Goal: Task Accomplishment & Management: Manage account settings

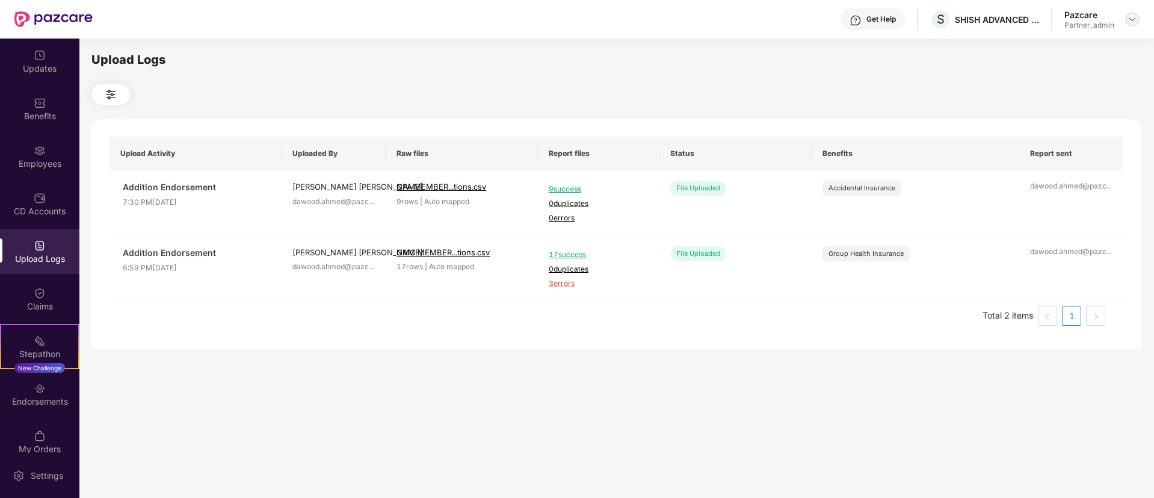
click at [1134, 19] on img at bounding box center [1133, 19] width 10 height 10
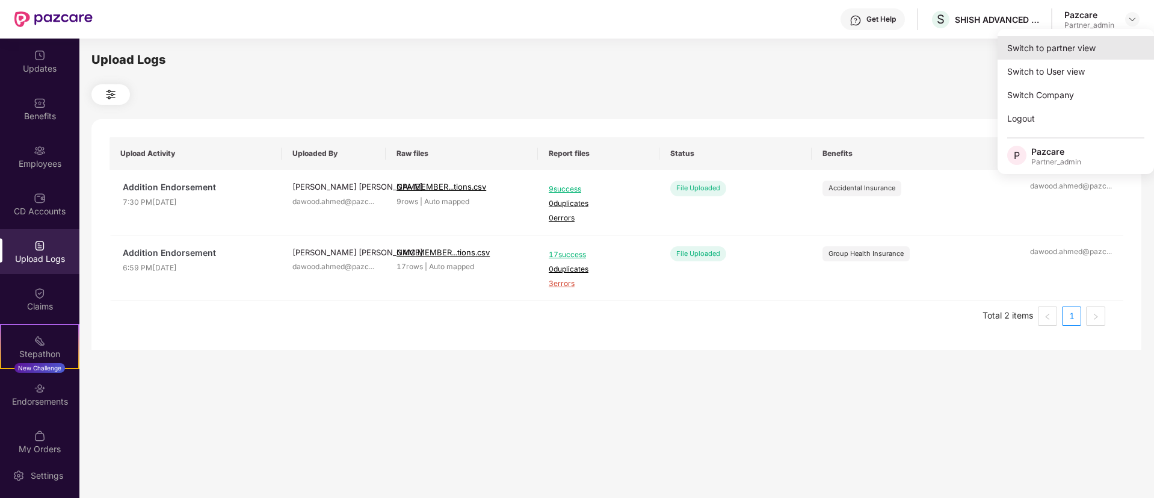
click at [1058, 54] on div "Switch to partner view" at bounding box center [1076, 47] width 156 height 23
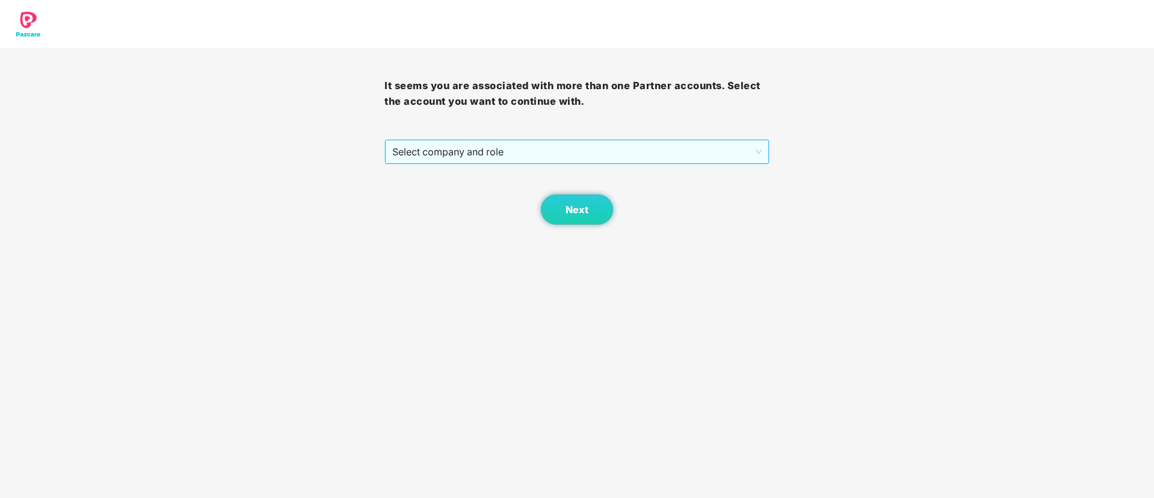
click at [472, 164] on div "Select company and role" at bounding box center [577, 151] width 385 height 25
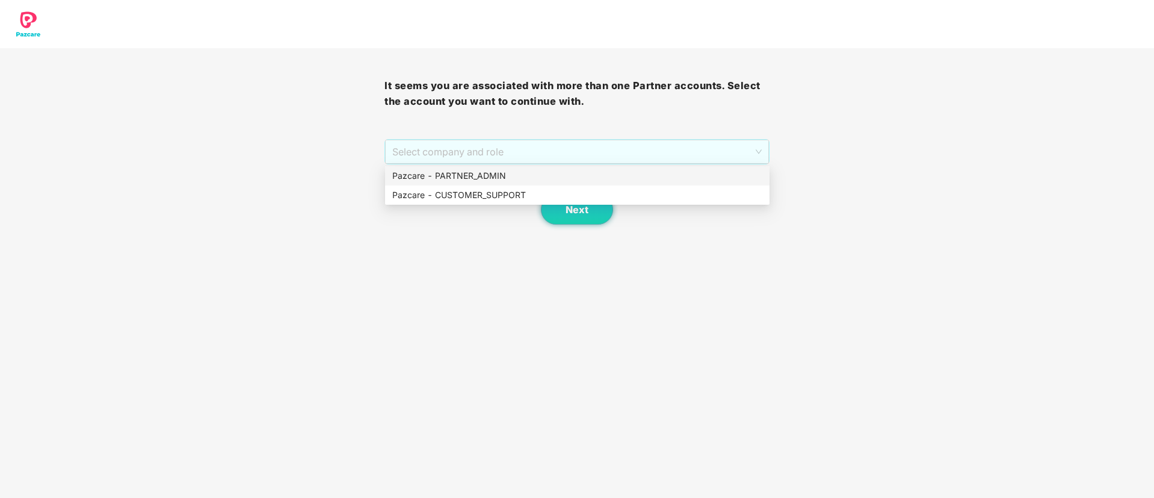
click at [475, 182] on div "Pazcare - PARTNER_ADMIN" at bounding box center [577, 175] width 370 height 13
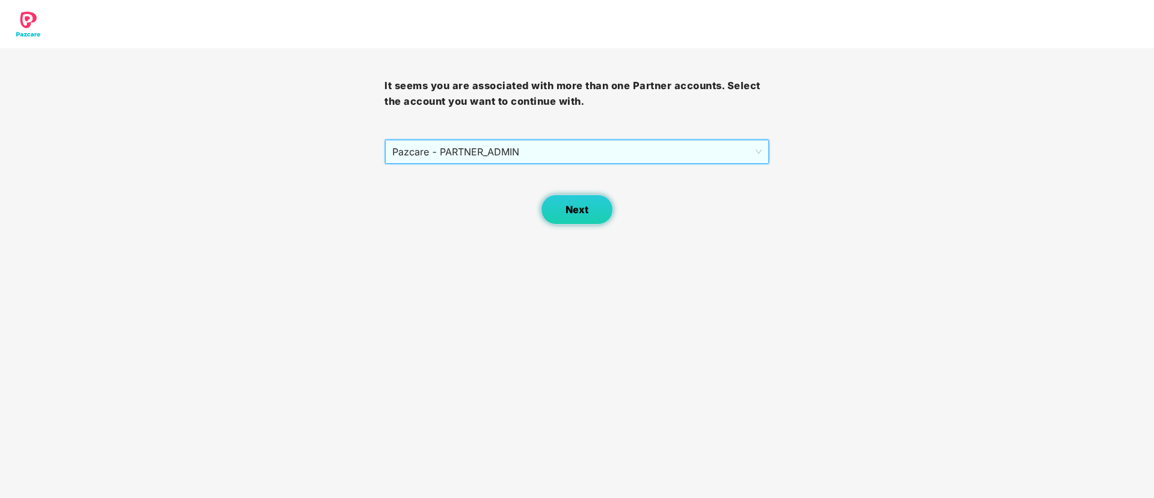
click at [555, 203] on button "Next" at bounding box center [577, 209] width 72 height 30
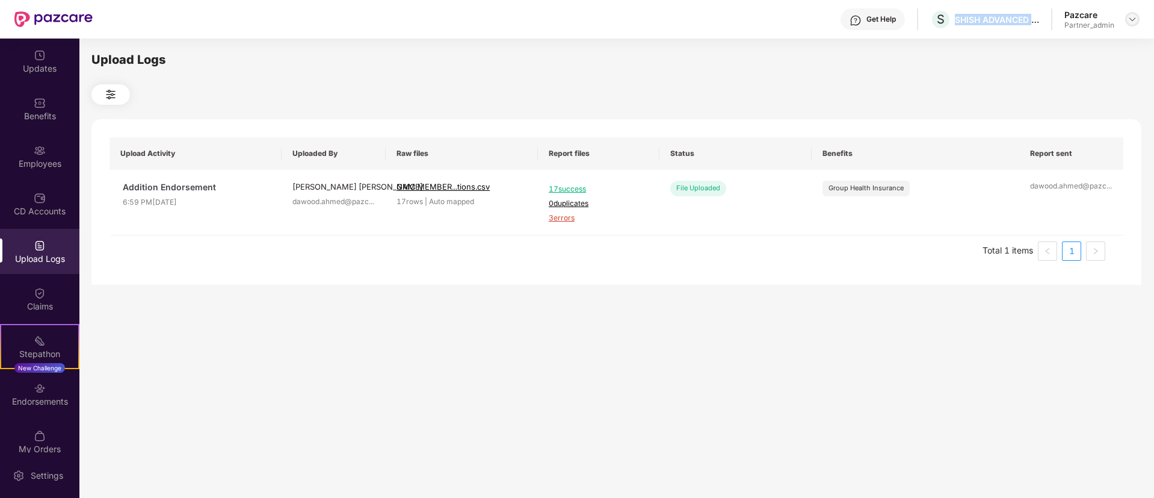
click at [1134, 20] on img at bounding box center [1133, 19] width 10 height 10
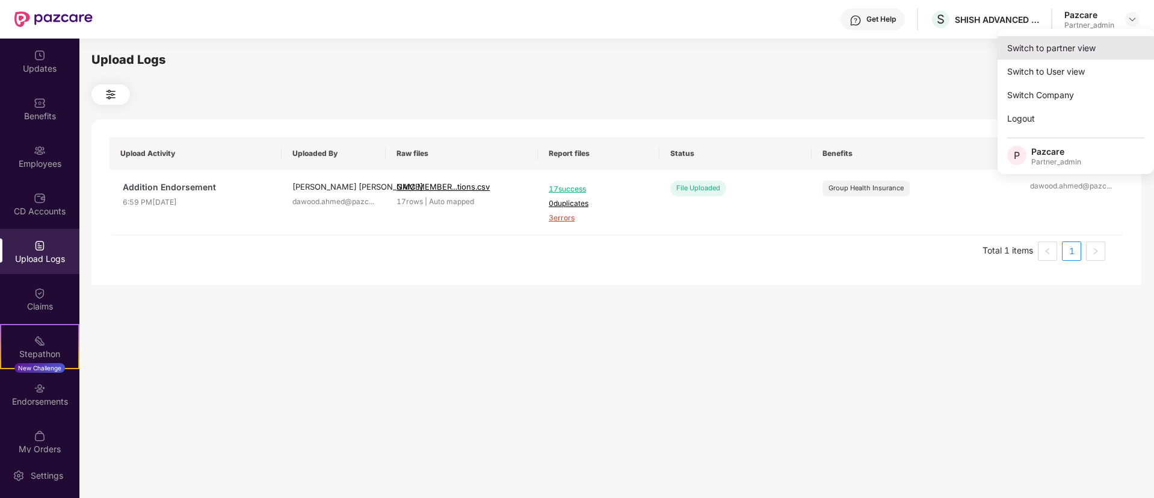
click at [1085, 48] on div "Switch to partner view" at bounding box center [1076, 47] width 156 height 23
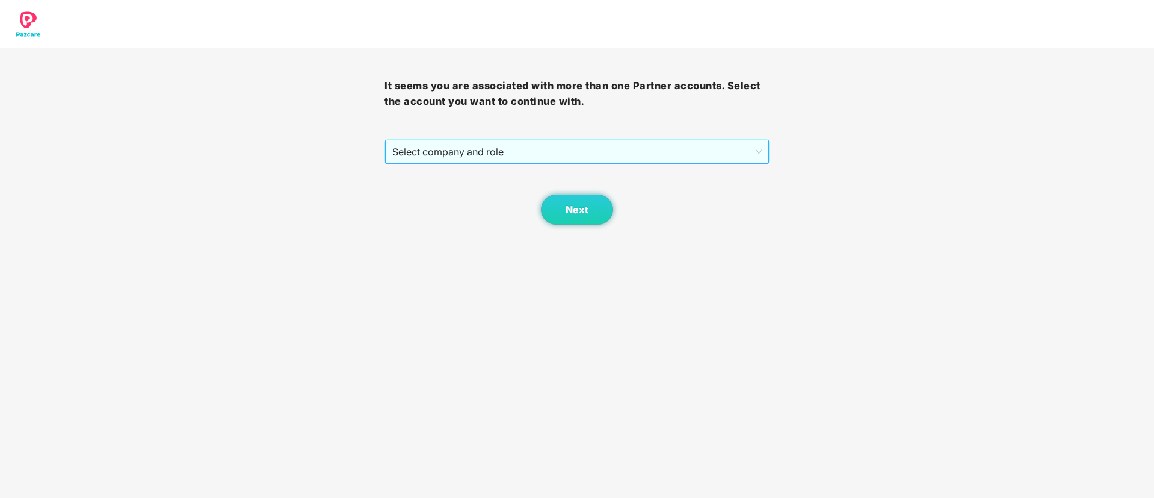
click at [461, 156] on span "Select company and role" at bounding box center [576, 151] width 369 height 23
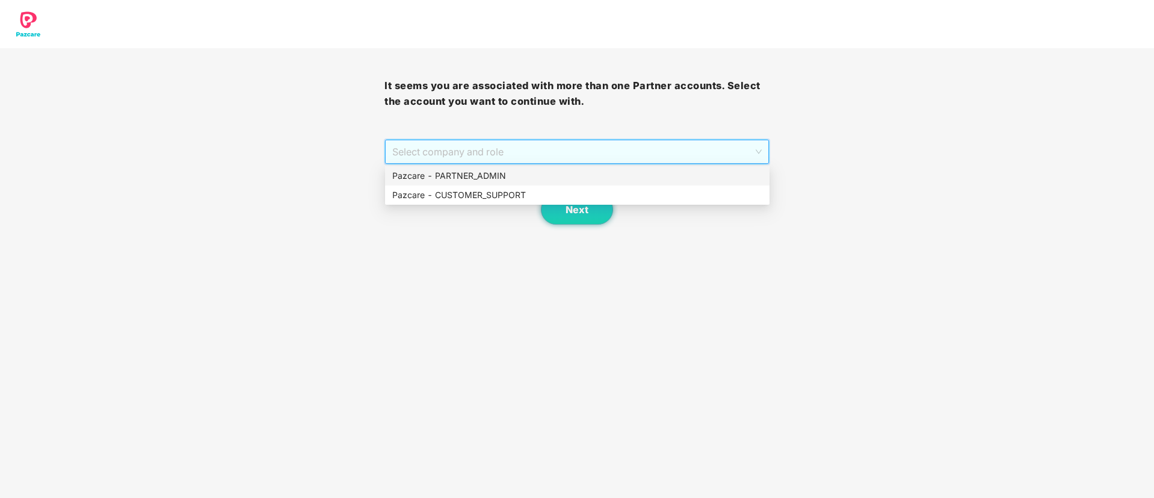
click at [463, 177] on div "Pazcare - PARTNER_ADMIN" at bounding box center [577, 175] width 370 height 13
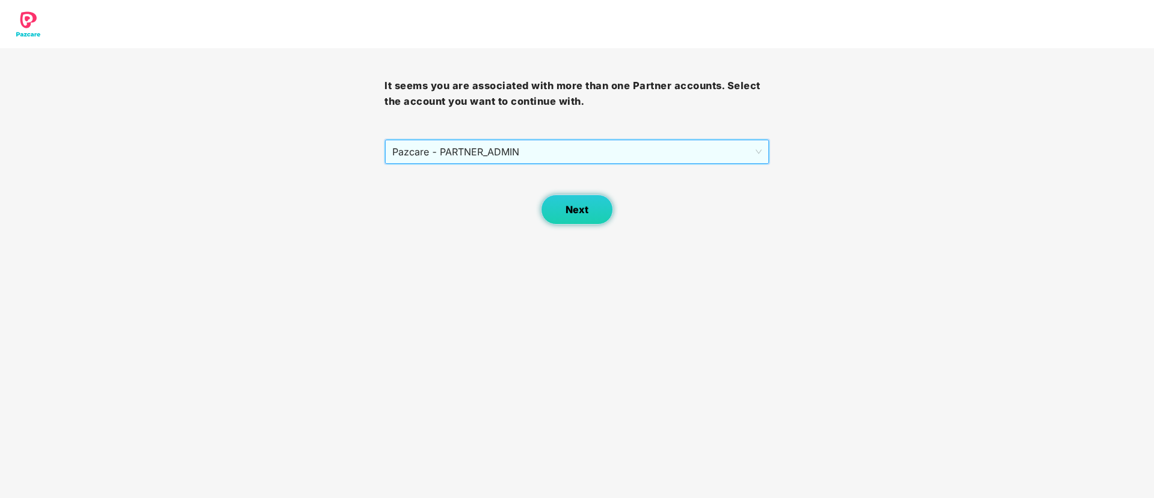
click at [559, 200] on button "Next" at bounding box center [577, 209] width 72 height 30
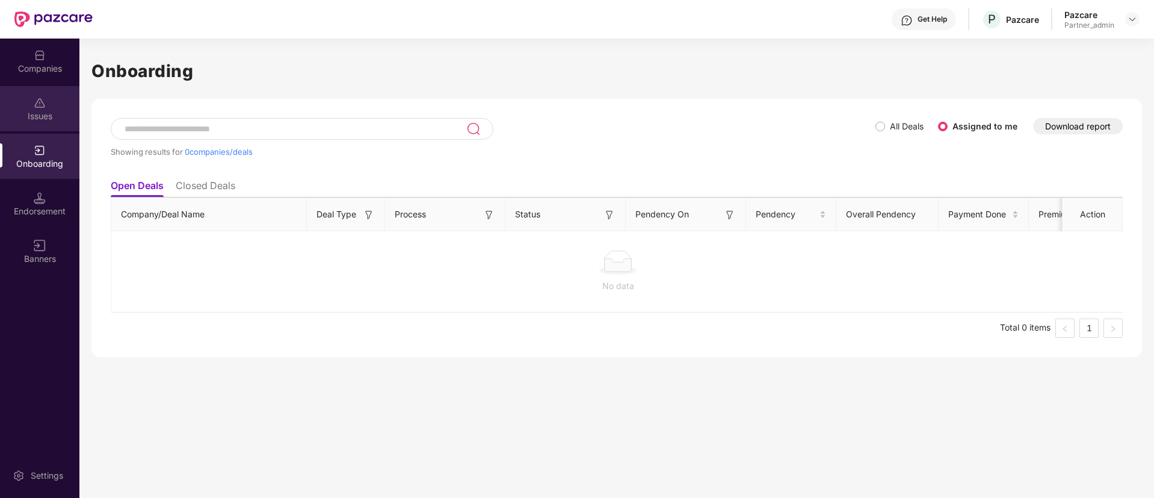
click at [31, 96] on div "Issues" at bounding box center [39, 108] width 79 height 45
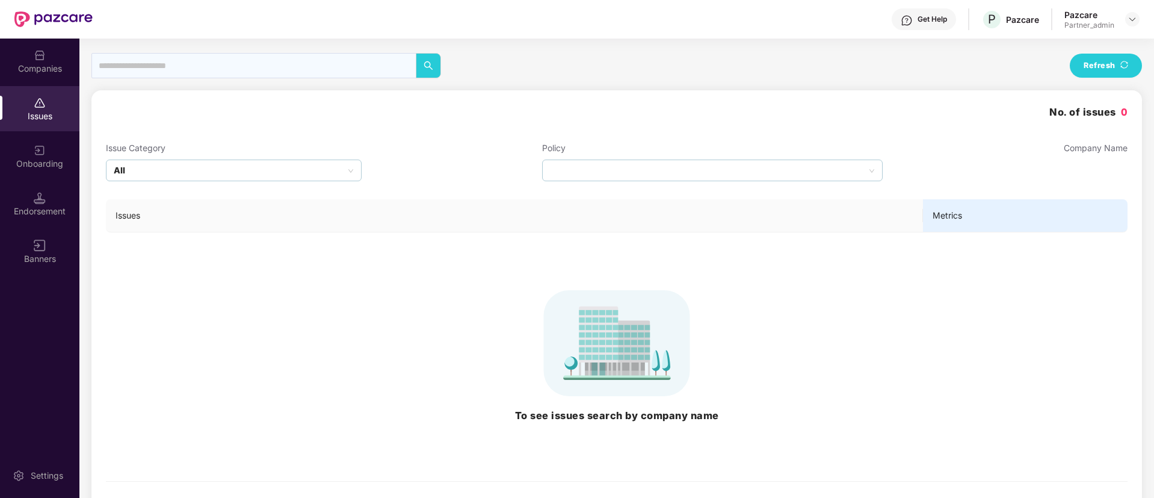
click at [57, 58] on div "Companies" at bounding box center [39, 61] width 79 height 45
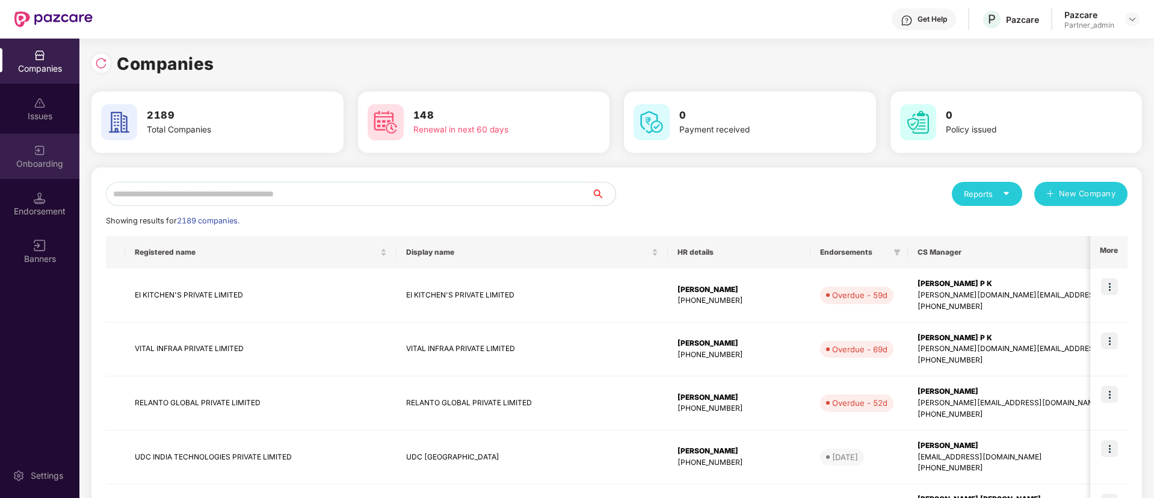
click at [43, 143] on div at bounding box center [40, 149] width 12 height 12
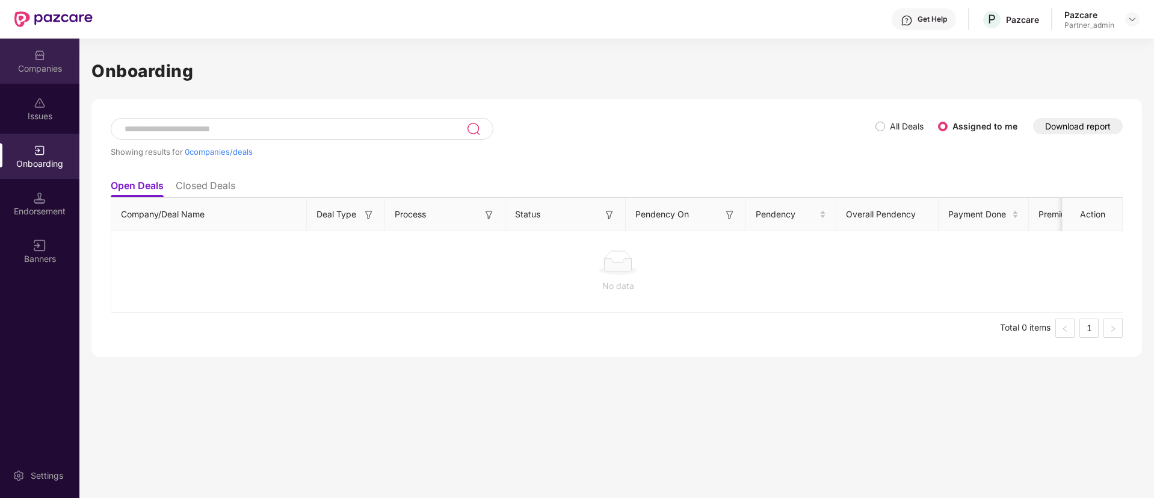
click at [46, 72] on div "Companies" at bounding box center [39, 69] width 79 height 12
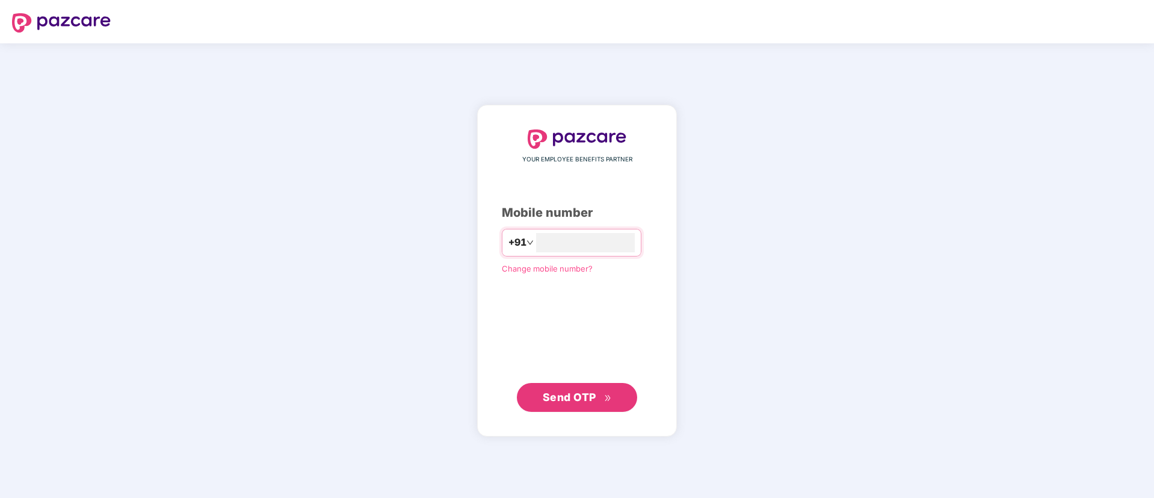
type input "**********"
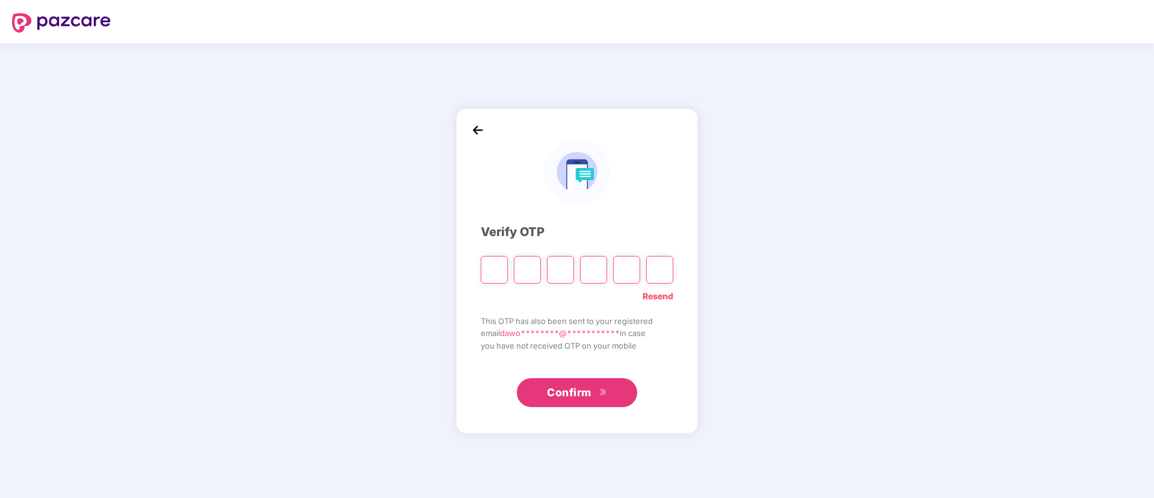
type input "*"
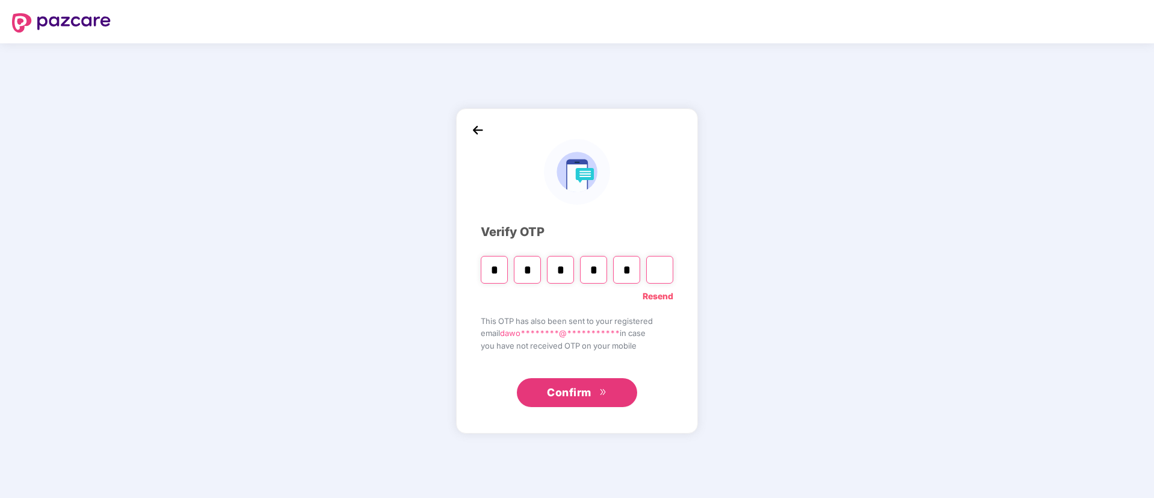
type input "*"
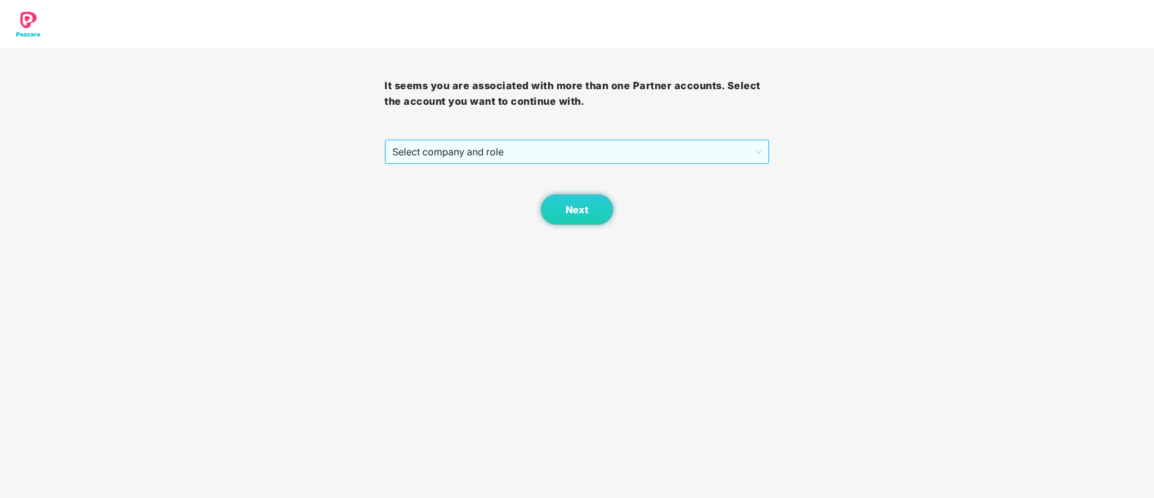
click at [448, 155] on span "Select company and role" at bounding box center [576, 151] width 369 height 23
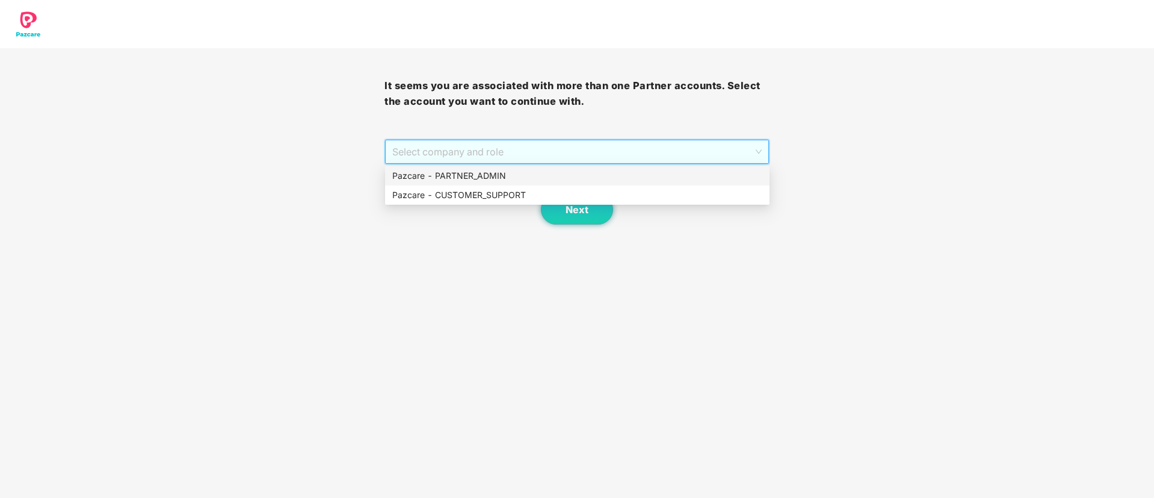
click at [480, 173] on div "Pazcare - PARTNER_ADMIN" at bounding box center [577, 175] width 370 height 13
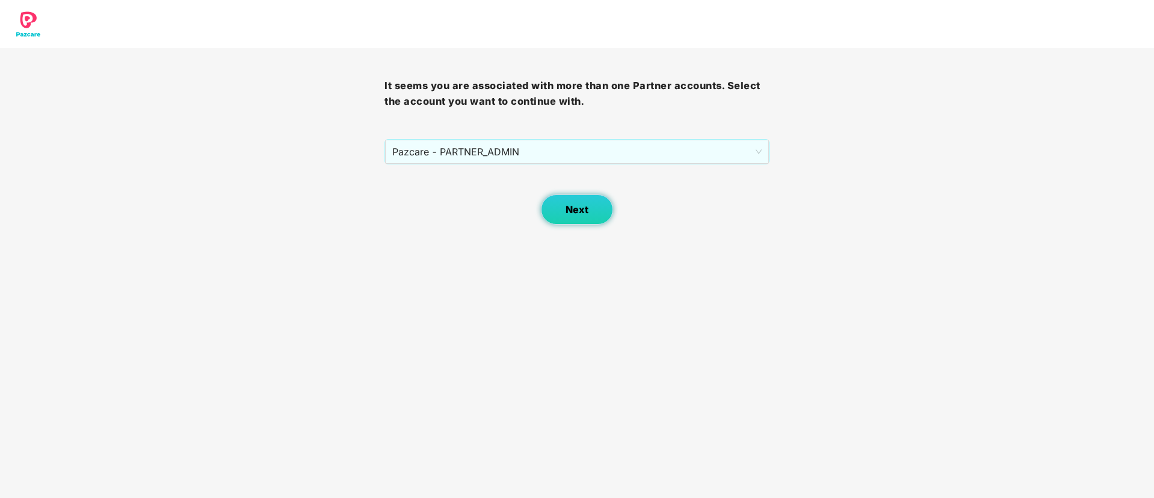
click at [557, 208] on button "Next" at bounding box center [577, 209] width 72 height 30
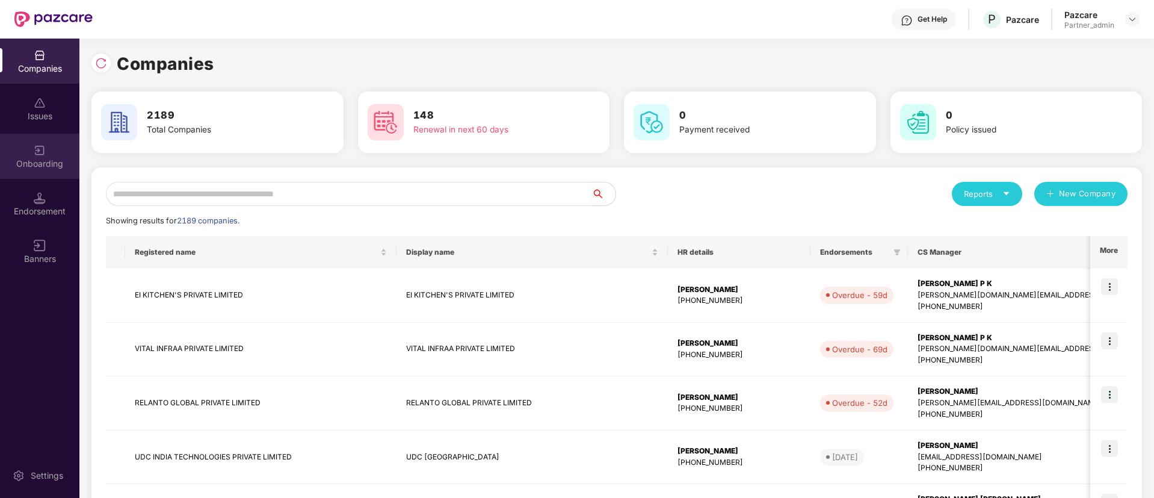
click at [33, 166] on div "Onboarding" at bounding box center [39, 164] width 79 height 12
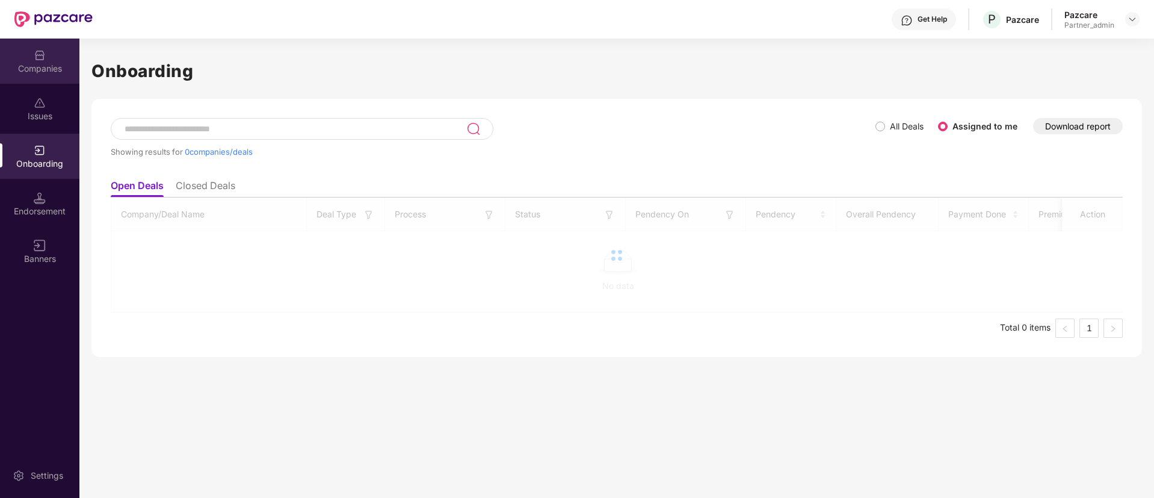
click at [36, 52] on img at bounding box center [40, 55] width 12 height 12
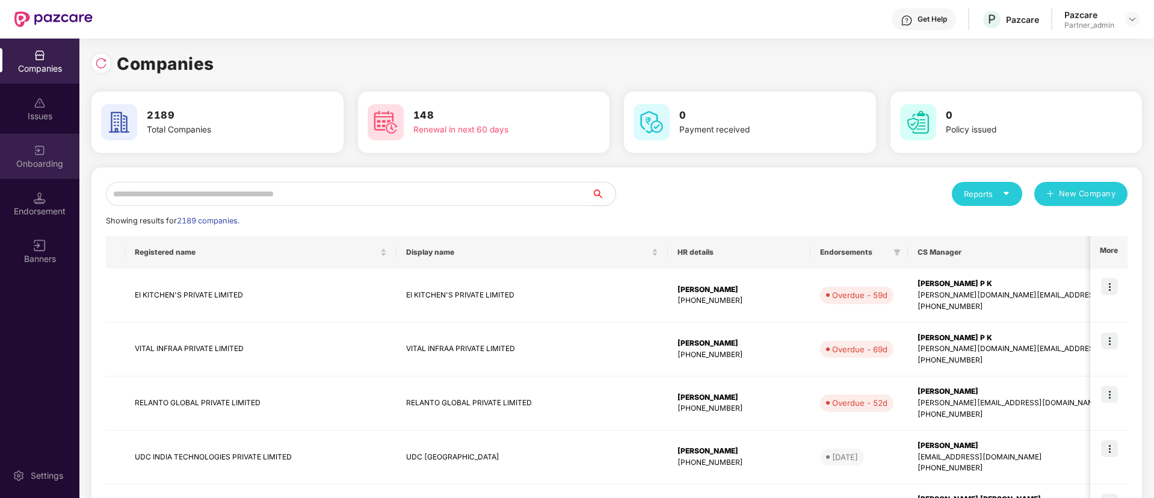
click at [61, 156] on div "Onboarding" at bounding box center [39, 156] width 79 height 45
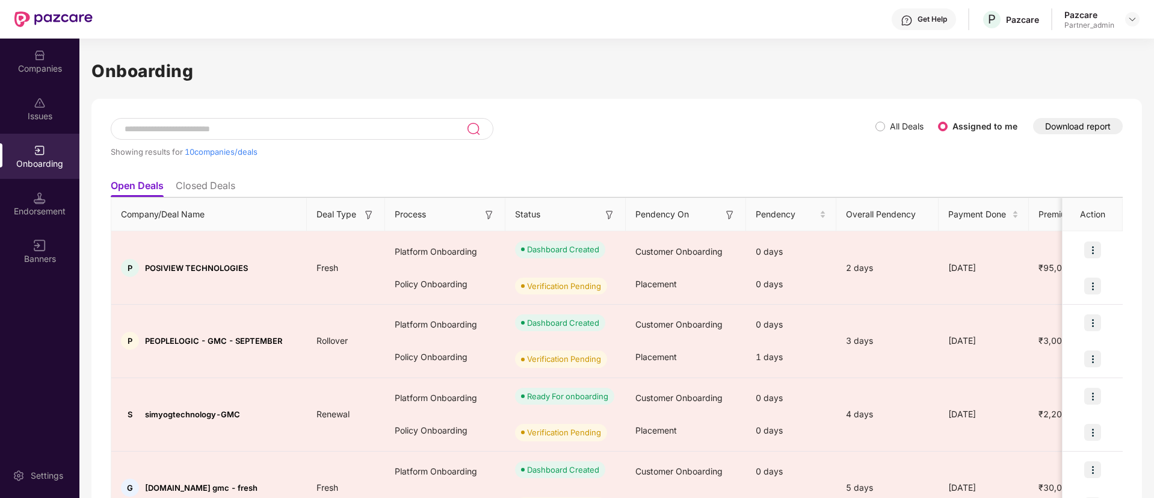
click at [54, 56] on div "Companies" at bounding box center [39, 61] width 79 height 45
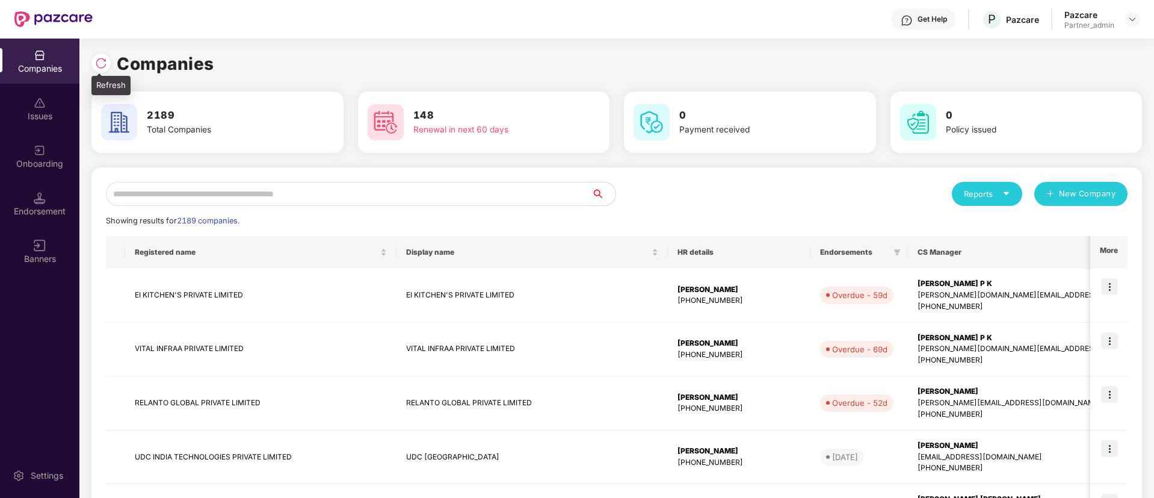
click at [107, 66] on img at bounding box center [101, 63] width 12 height 12
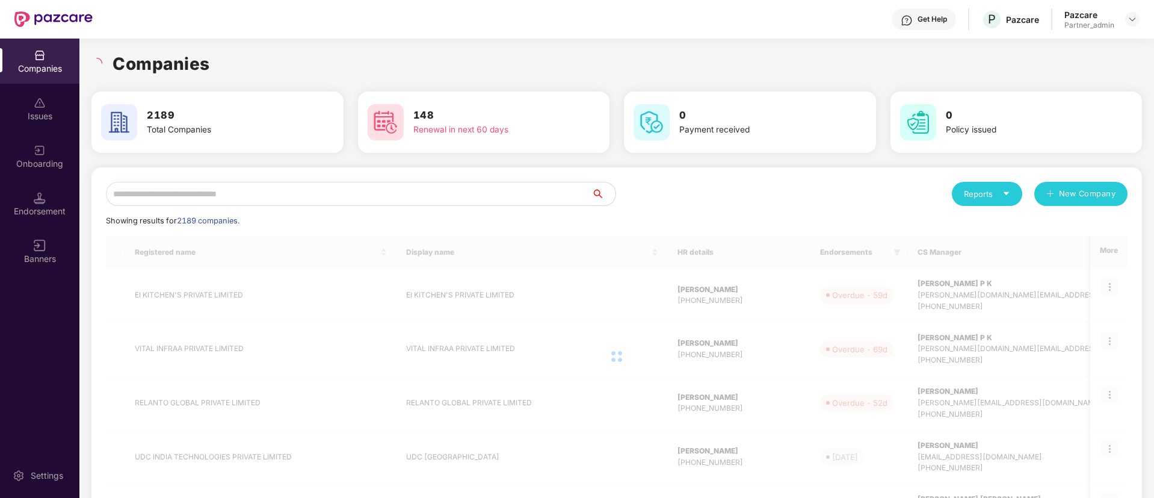
click at [23, 156] on div "Onboarding" at bounding box center [39, 156] width 79 height 45
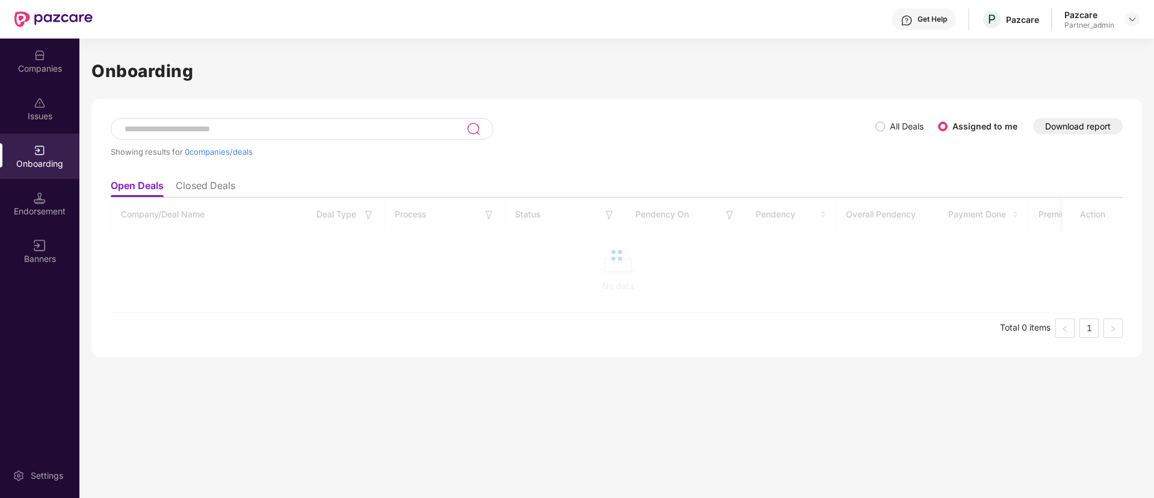
click at [45, 67] on div "Companies" at bounding box center [39, 69] width 79 height 12
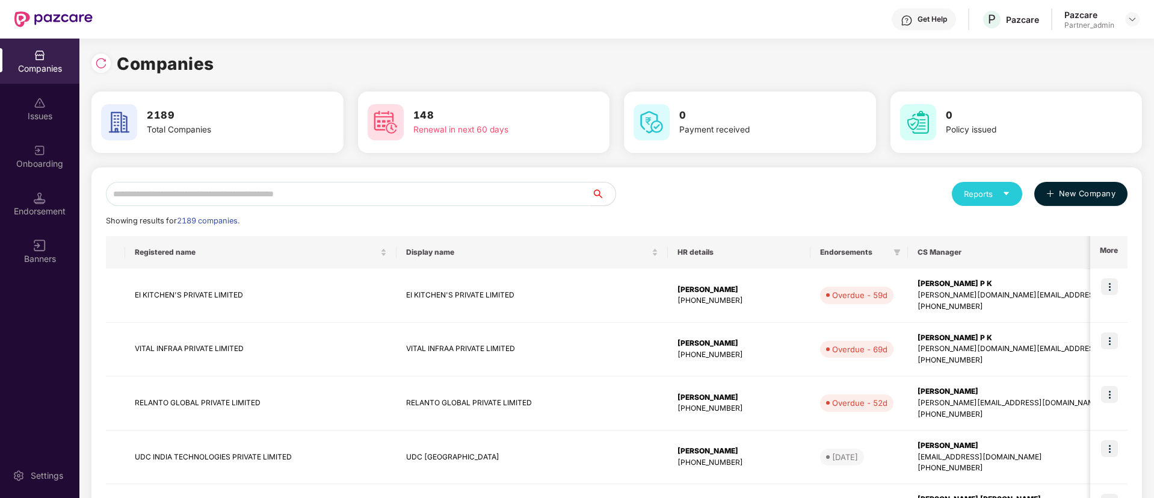
click at [1080, 190] on span "New Company" at bounding box center [1087, 194] width 57 height 12
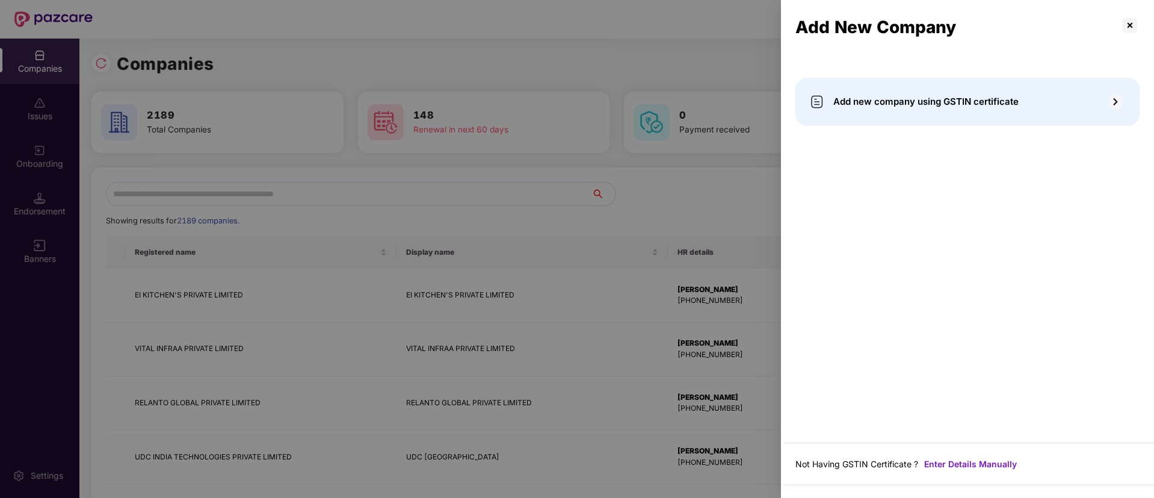
click at [702, 85] on div at bounding box center [577, 249] width 1154 height 498
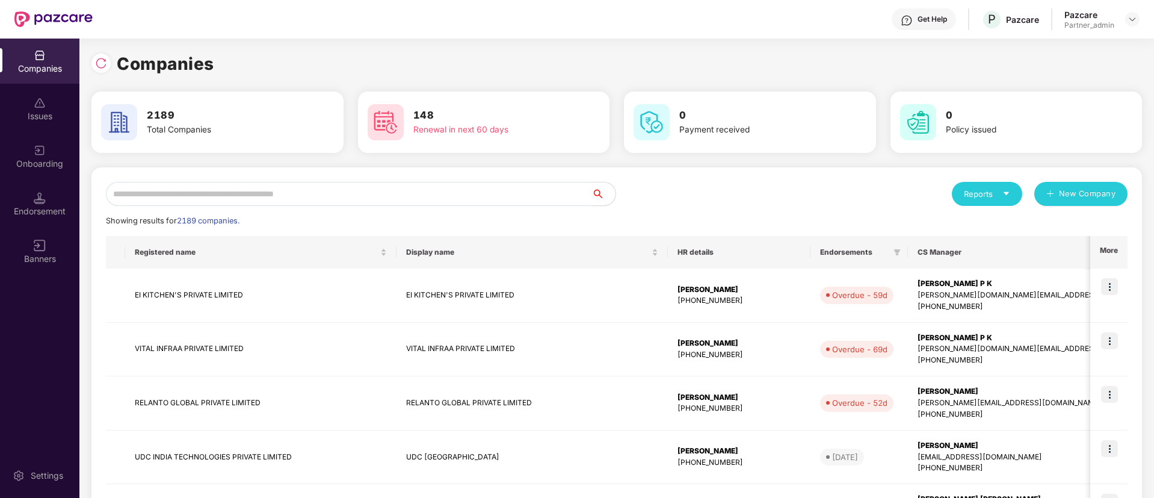
click at [992, 199] on div "Reports" at bounding box center [987, 194] width 46 height 12
click at [979, 222] on div "Companies" at bounding box center [981, 225] width 44 height 13
click at [31, 155] on div "Onboarding" at bounding box center [39, 156] width 79 height 45
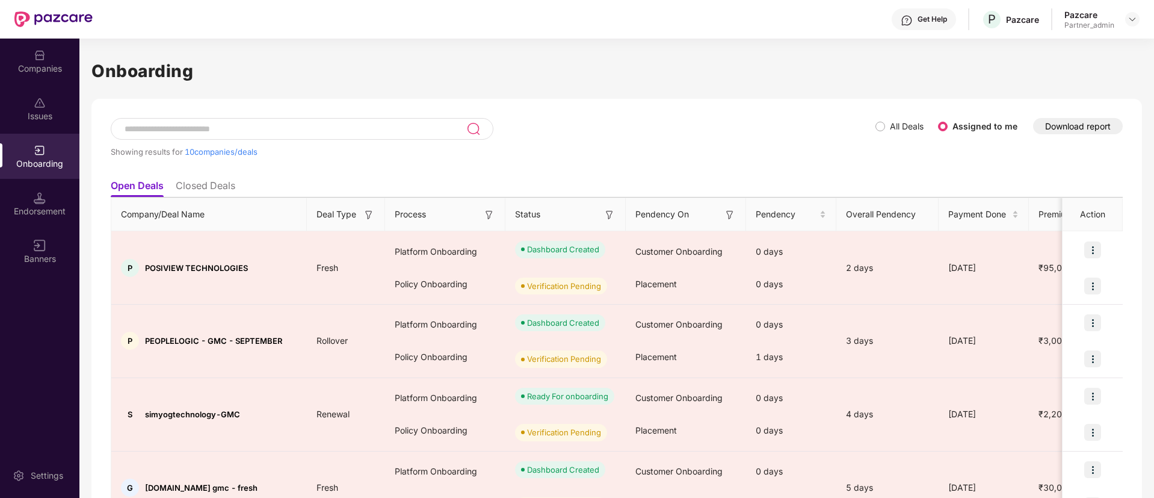
click at [492, 215] on img at bounding box center [489, 215] width 12 height 12
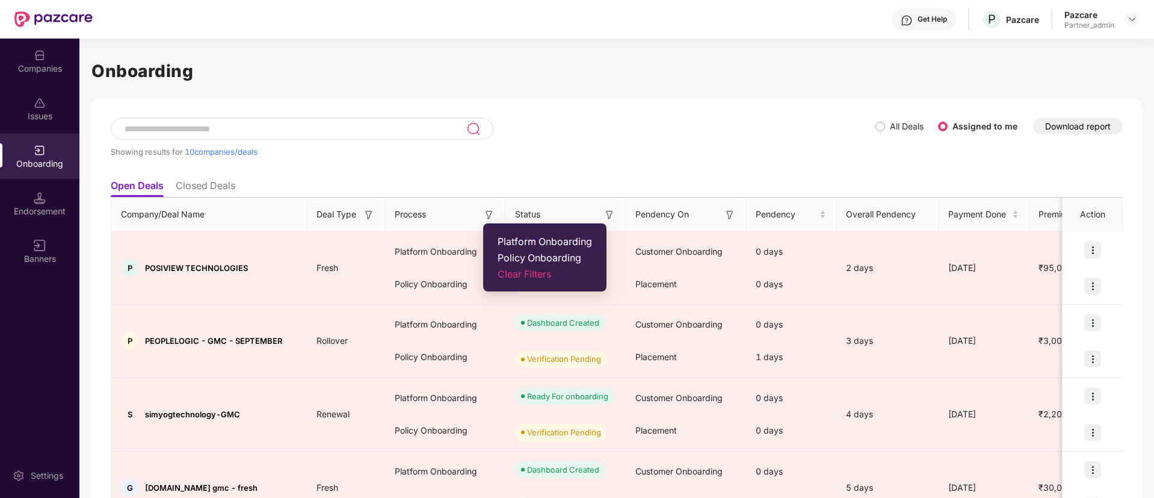
click at [499, 239] on span "Platform Onboarding" at bounding box center [545, 241] width 94 height 12
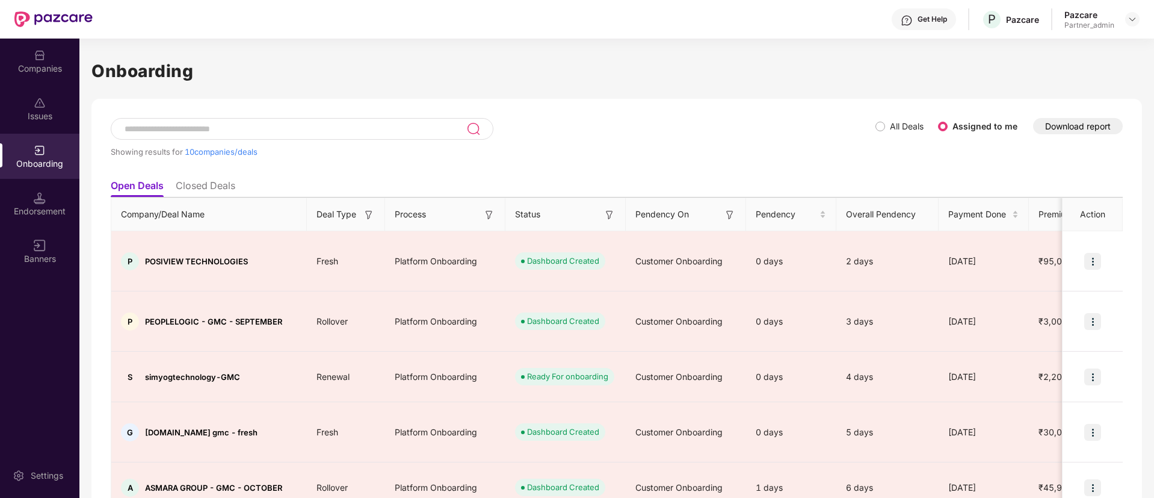
click at [610, 217] on img at bounding box center [610, 215] width 12 height 12
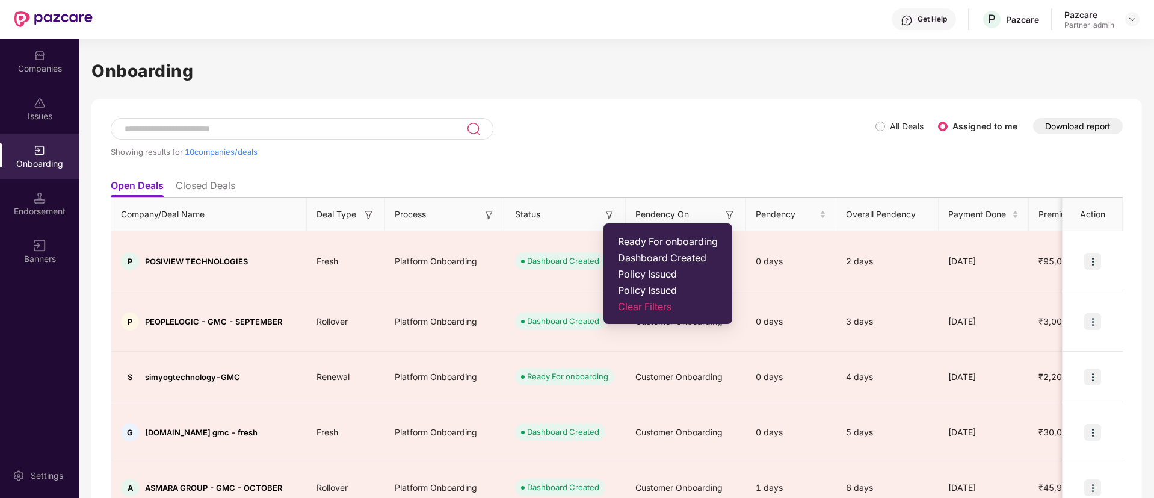
click at [622, 240] on span "Ready For onboarding" at bounding box center [668, 241] width 100 height 12
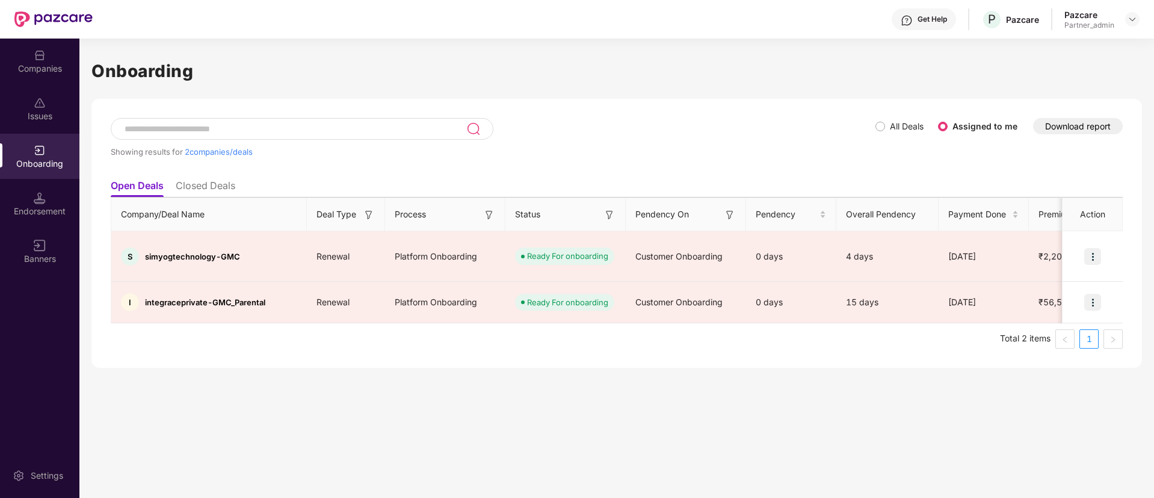
click at [1044, 125] on button "Download report" at bounding box center [1078, 126] width 90 height 16
drag, startPoint x: 274, startPoint y: 129, endPoint x: 275, endPoint y: 123, distance: 6.0
click at [274, 129] on input at bounding box center [294, 129] width 343 height 10
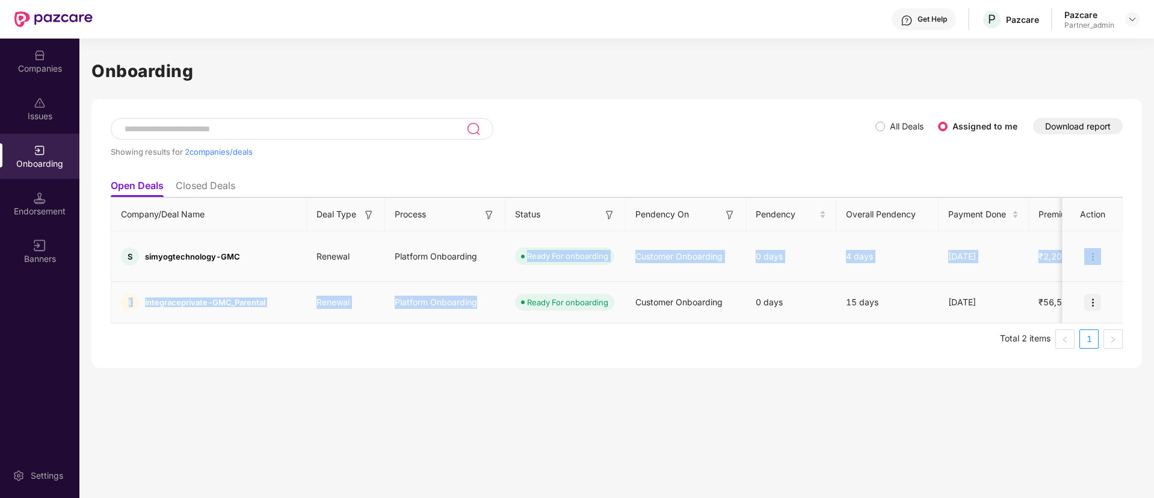
drag, startPoint x: 522, startPoint y: 246, endPoint x: 601, endPoint y: 269, distance: 82.3
click at [601, 269] on tbody "S simyogtechnology-GMC Renewal Platform Onboarding Ready For onboarding Custome…" at bounding box center [1006, 277] width 1790 height 92
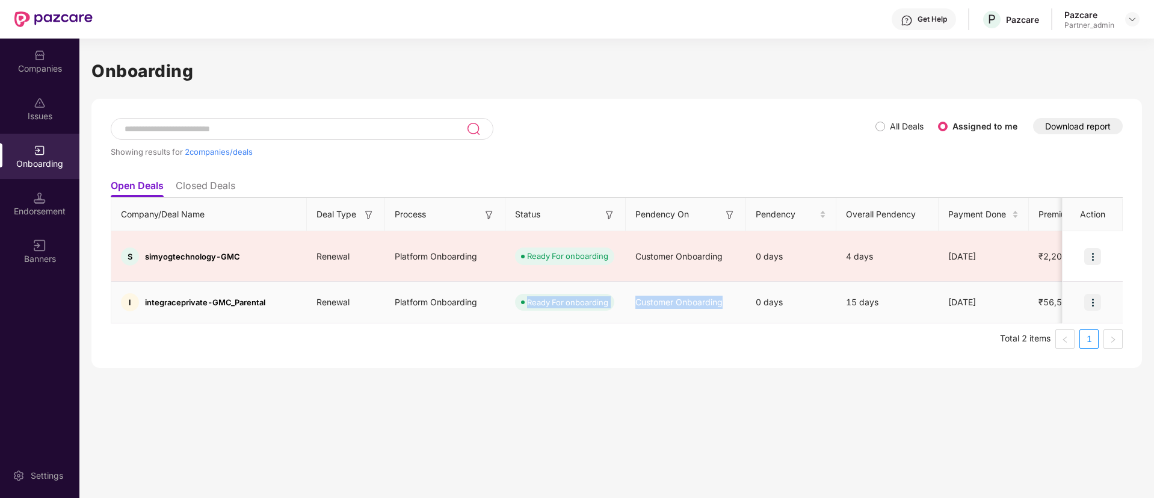
drag, startPoint x: 744, startPoint y: 303, endPoint x: 604, endPoint y: 282, distance: 142.3
click at [528, 294] on tr "I integraceprivate-GMC_Parental Renewal Platform Onboarding Ready For onboardin…" at bounding box center [1006, 303] width 1790 height 42
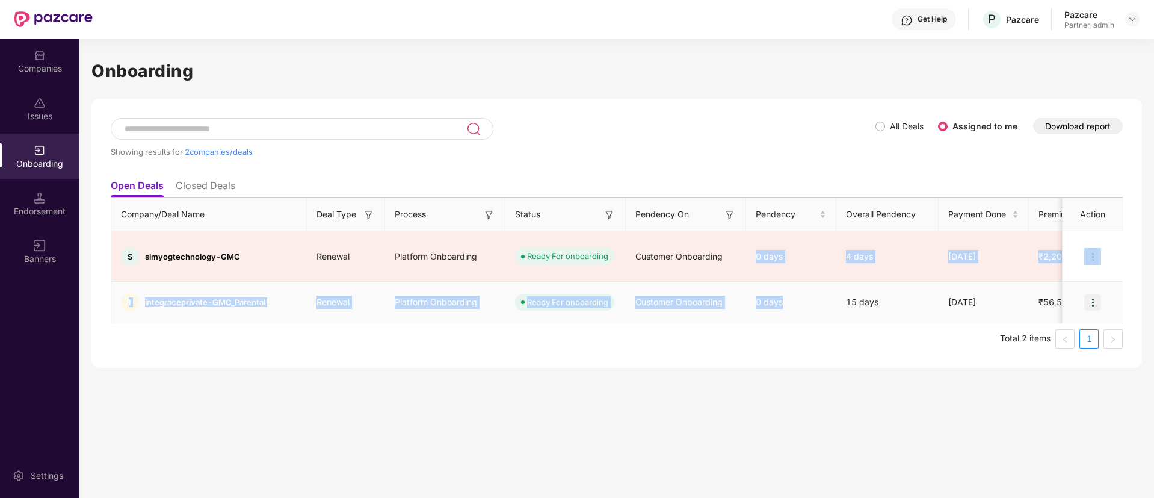
drag, startPoint x: 756, startPoint y: 245, endPoint x: 790, endPoint y: 270, distance: 42.3
click at [790, 270] on tbody "S simyogtechnology-GMC Renewal Platform Onboarding Ready For onboarding Custome…" at bounding box center [1006, 277] width 1790 height 92
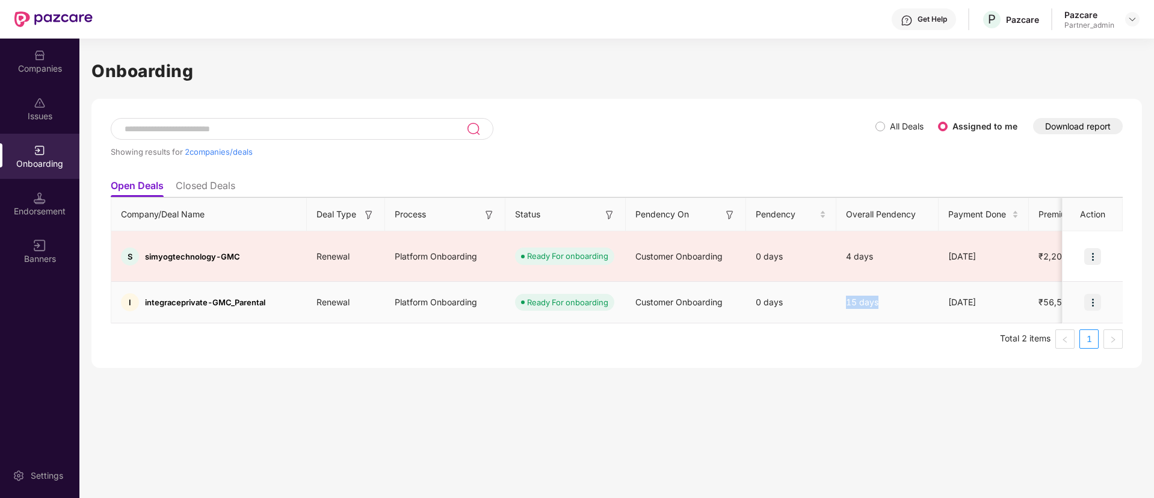
drag, startPoint x: 843, startPoint y: 293, endPoint x: 904, endPoint y: 276, distance: 63.2
click at [907, 282] on td "15 days" at bounding box center [888, 303] width 102 height 42
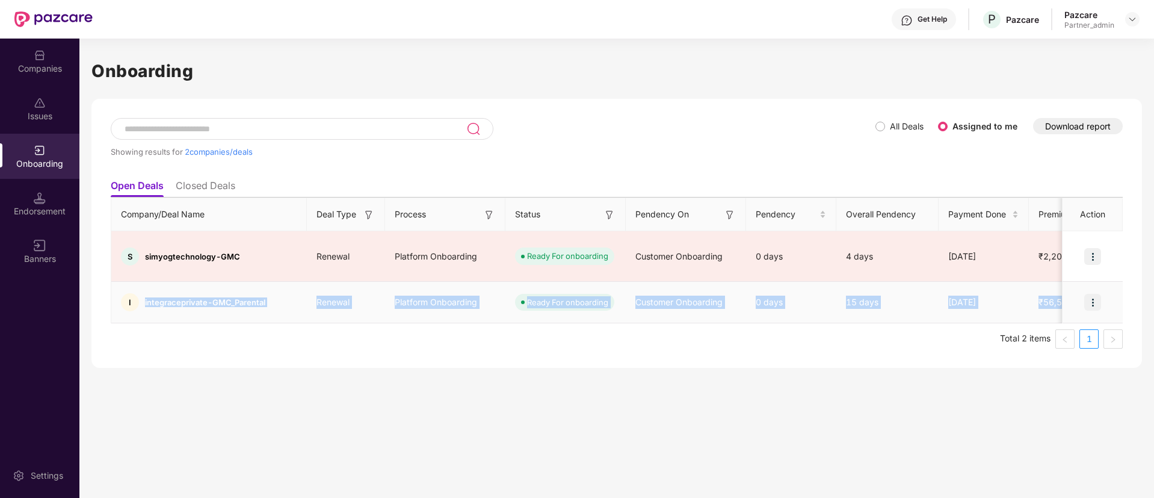
drag, startPoint x: 144, startPoint y: 285, endPoint x: 1087, endPoint y: 282, distance: 943.1
click at [1087, 282] on tr "I integraceprivate-GMC_Parental Renewal Platform Onboarding Ready For onboardin…" at bounding box center [1006, 303] width 1790 height 42
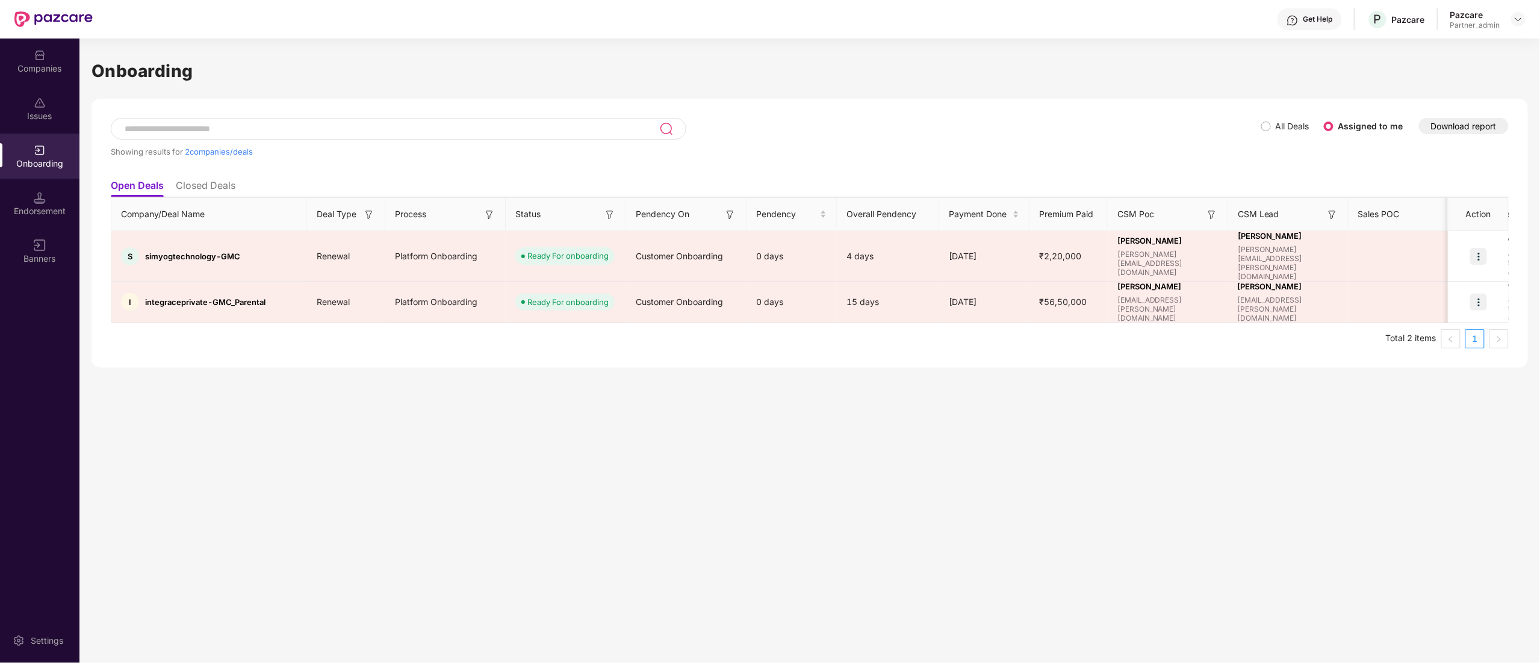
click at [1147, 375] on div "Onboarding Showing results for 2 companies/deals All Deals Assigned to me Downl…" at bounding box center [809, 351] width 1460 height 625
